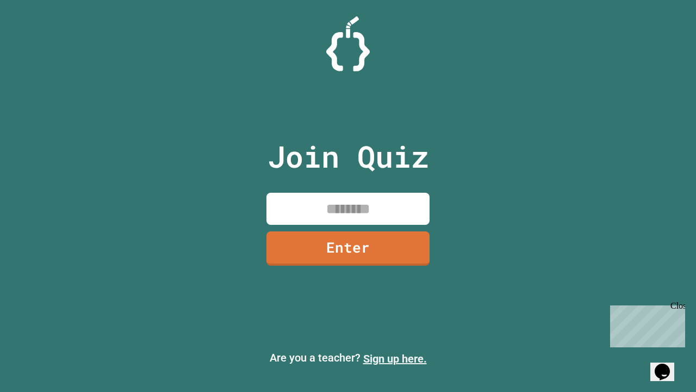
click at [395, 358] on link "Sign up here." at bounding box center [395, 358] width 64 height 13
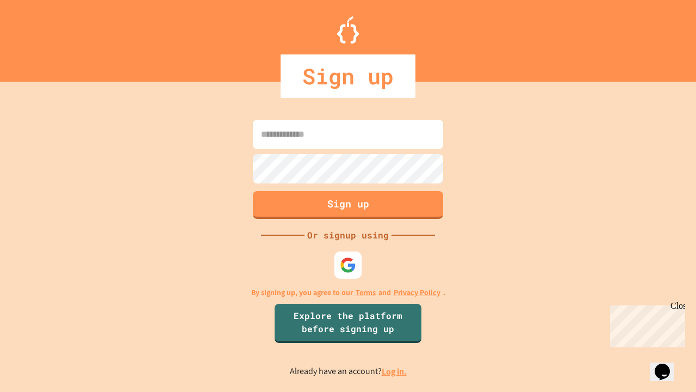
click at [395, 371] on link "Log in." at bounding box center [394, 370] width 25 height 11
